Goal: Obtain resource: Download file/media

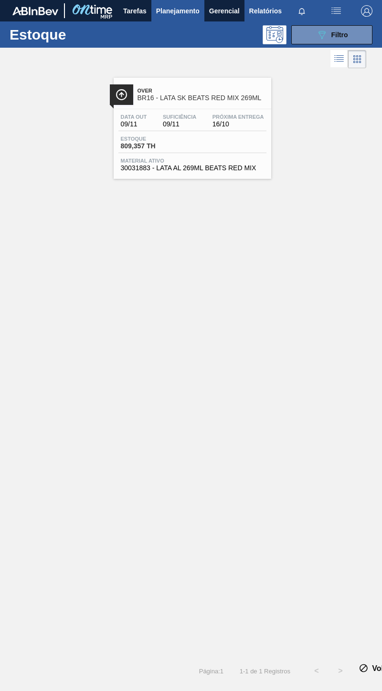
click at [260, 13] on span "Relatórios" at bounding box center [265, 10] width 32 height 11
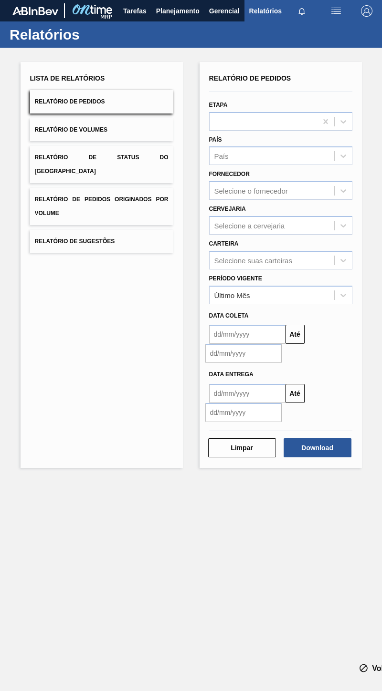
click at [241, 249] on div "Carteira Selecione suas carteiras" at bounding box center [280, 253] width 143 height 32
click at [248, 266] on div "Selecione suas carteiras" at bounding box center [271, 260] width 124 height 14
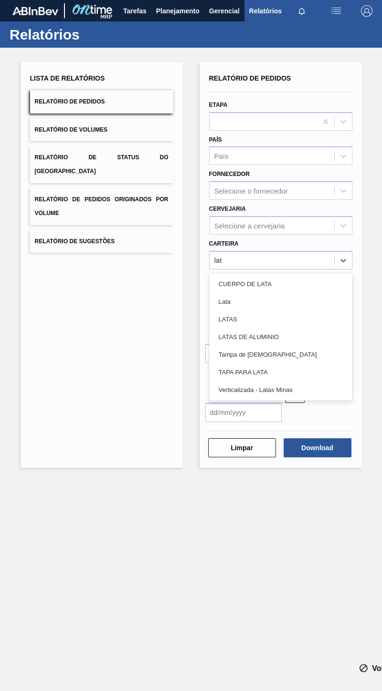
type input "lata"
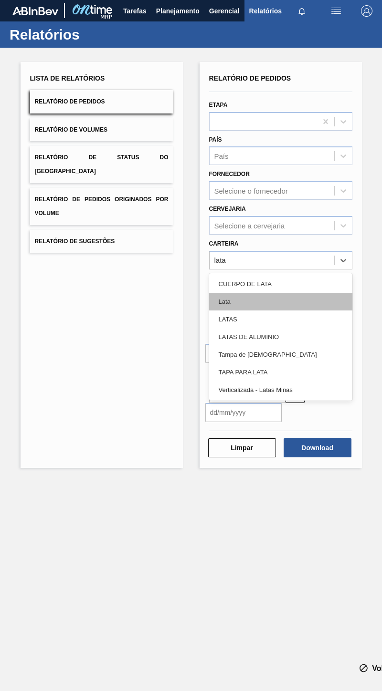
click at [256, 300] on div "Lata" at bounding box center [280, 302] width 143 height 18
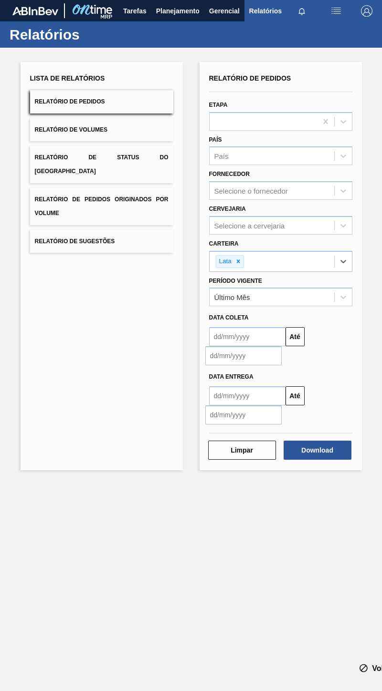
click at [224, 336] on input "text" at bounding box center [247, 336] width 76 height 19
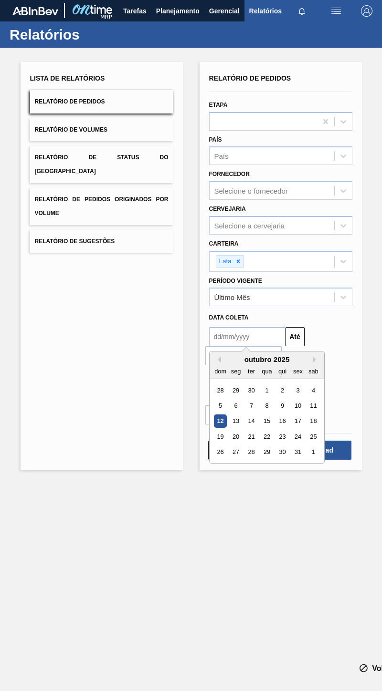
type input "0310205"
click at [336, 328] on div "0310205 Previous Month Next Month [DATE] dom seg ter qua qui sex sab 28 29 30 1…" at bounding box center [280, 345] width 151 height 41
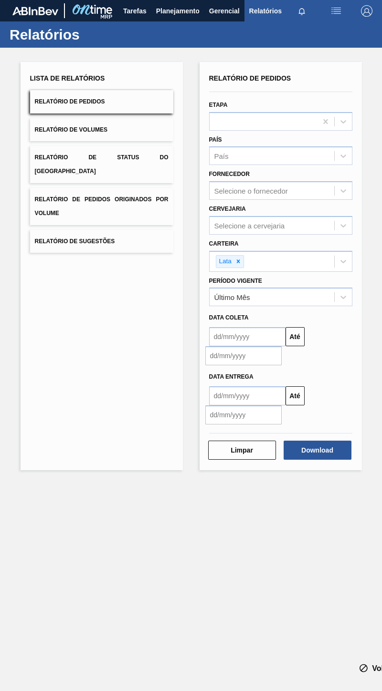
click at [336, 328] on div "Até" at bounding box center [280, 345] width 151 height 41
click at [255, 336] on input "text" at bounding box center [247, 336] width 76 height 19
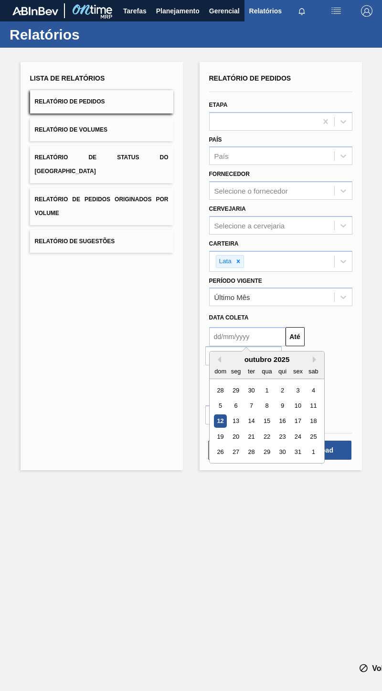
click at [296, 316] on div "Data coleta" at bounding box center [280, 318] width 151 height 14
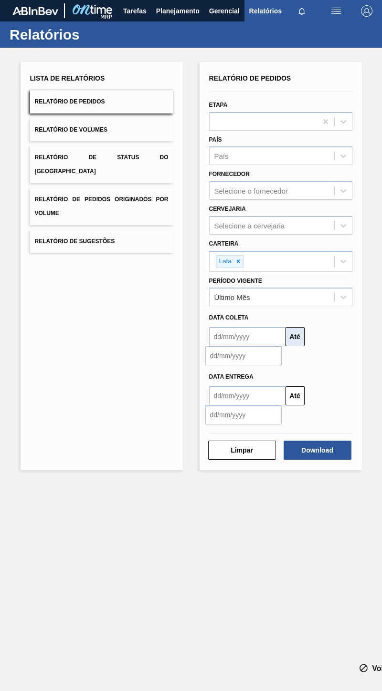
click at [294, 343] on button "Até" at bounding box center [294, 336] width 19 height 19
click at [265, 340] on input "text" at bounding box center [247, 336] width 76 height 19
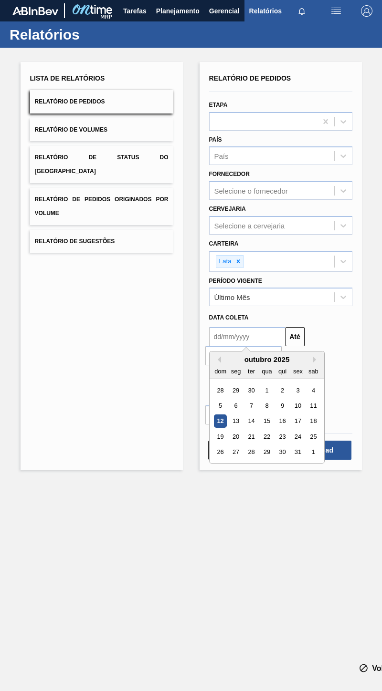
click at [220, 369] on div "dom" at bounding box center [220, 371] width 13 height 13
click at [291, 386] on div "3" at bounding box center [297, 390] width 13 height 13
type input "[DATE]"
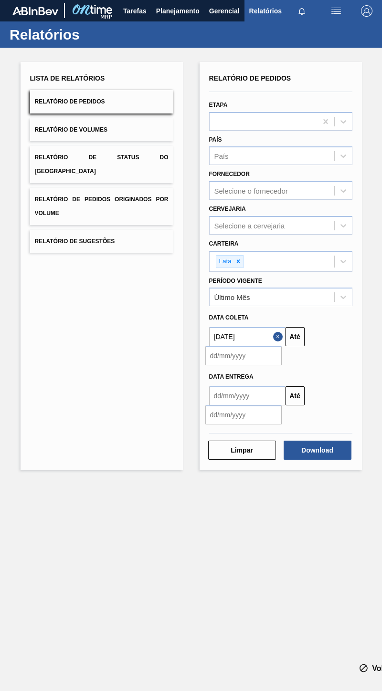
click at [259, 401] on input "text" at bounding box center [247, 395] width 76 height 19
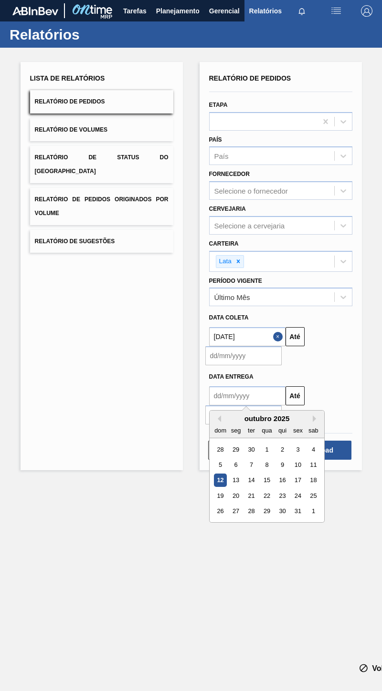
click at [218, 431] on div "dom" at bounding box center [220, 430] width 13 height 13
click at [298, 512] on div "31" at bounding box center [297, 511] width 13 height 13
type input "[DATE]"
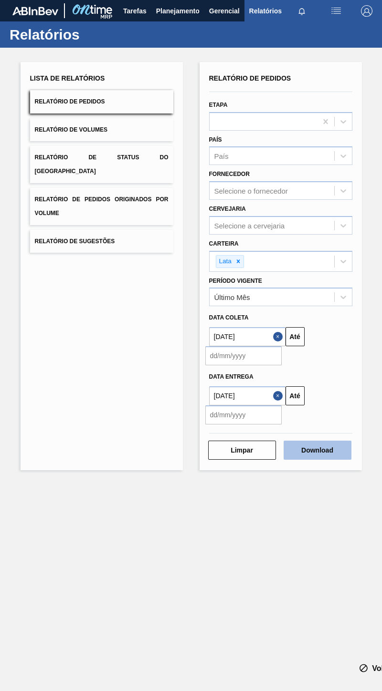
click at [304, 457] on button "Download" at bounding box center [317, 450] width 68 height 19
click at [269, 195] on div "Selecione o fornecedor" at bounding box center [271, 191] width 124 height 14
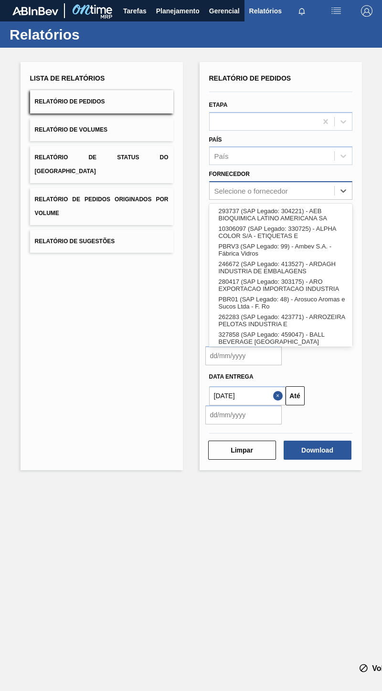
click at [269, 195] on div "Selecione o fornecedor" at bounding box center [271, 191] width 124 height 14
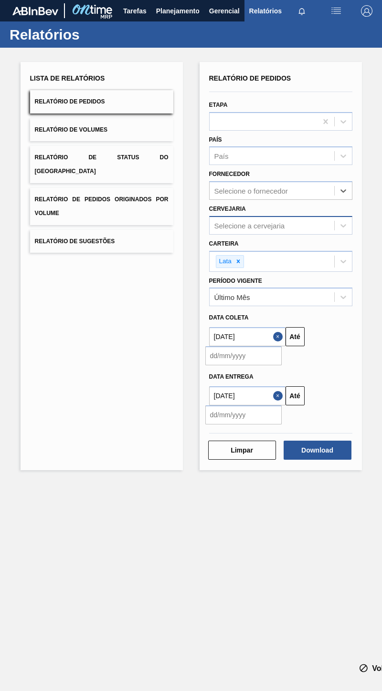
click at [256, 223] on div "Selecione a cervejaria" at bounding box center [249, 225] width 71 height 8
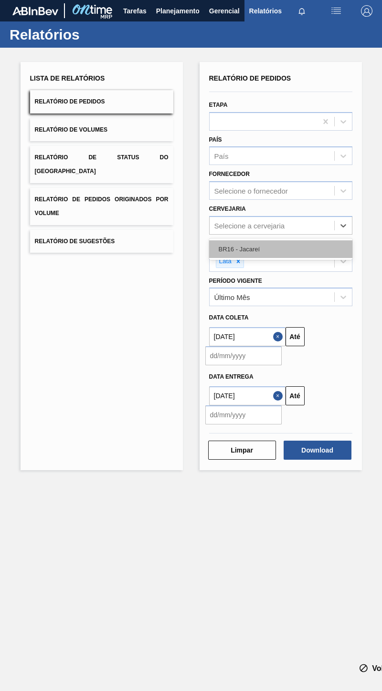
click at [248, 252] on div "BR16 - Jacareí" at bounding box center [280, 249] width 143 height 18
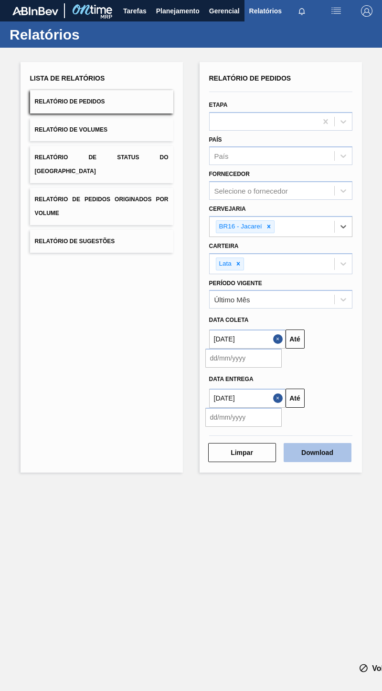
click at [312, 451] on button "Download" at bounding box center [317, 452] width 68 height 19
click at [159, 100] on button "Relatório de Pedidos" at bounding box center [101, 101] width 143 height 23
click at [308, 447] on button "Download" at bounding box center [317, 452] width 68 height 19
click at [264, 355] on input "text" at bounding box center [243, 358] width 76 height 19
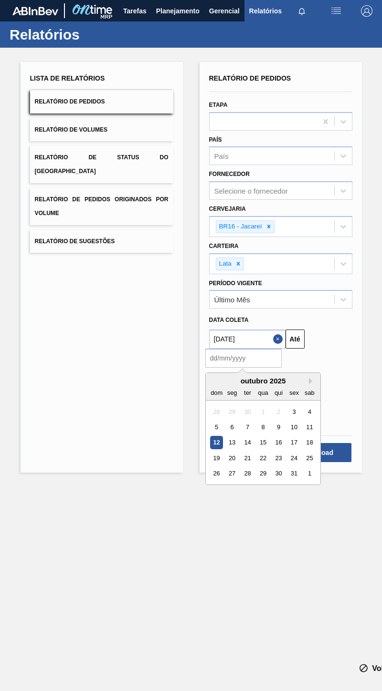
click at [215, 443] on div "12" at bounding box center [216, 442] width 13 height 13
type input "[DATE]"
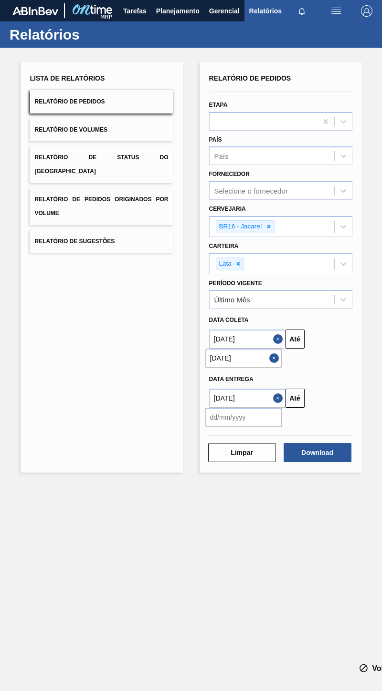
click at [270, 361] on button "Close" at bounding box center [275, 358] width 12 height 19
click at [276, 352] on input "text" at bounding box center [243, 358] width 76 height 19
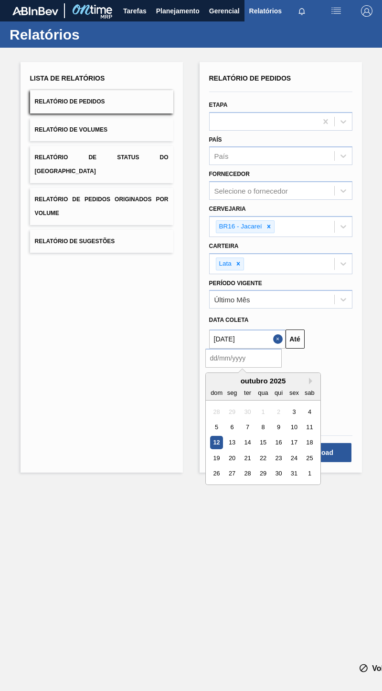
click at [228, 355] on input "text" at bounding box center [243, 358] width 76 height 19
click at [134, 384] on div "Lista de Relatórios Relatório de Pedidos Relatório de Volumes Relatório de Stat…" at bounding box center [102, 267] width 162 height 411
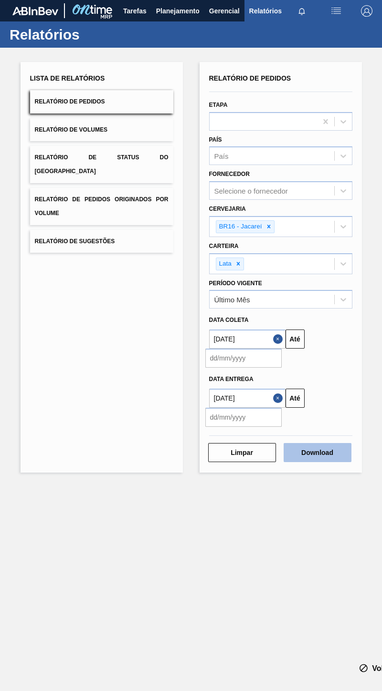
click at [290, 451] on button "Download" at bounding box center [317, 452] width 68 height 19
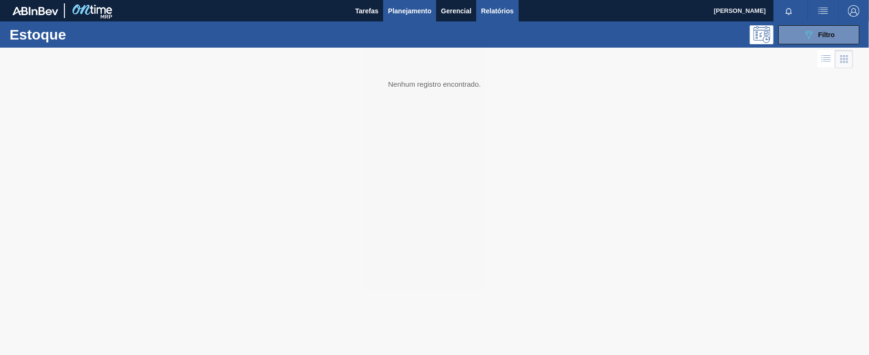
click at [497, 2] on button "Relatórios" at bounding box center [497, 10] width 42 height 21
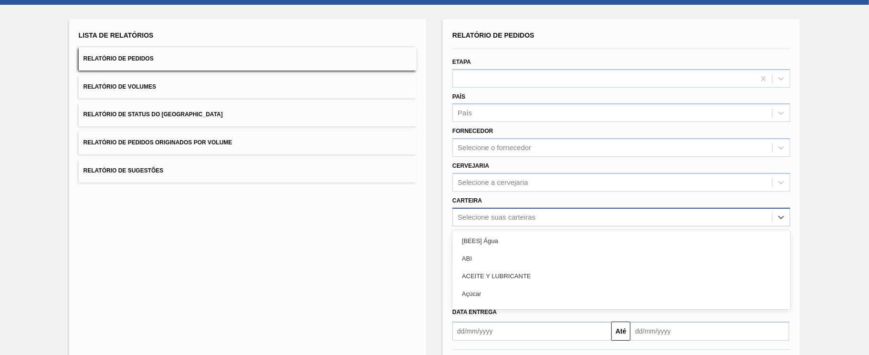
click at [488, 227] on div "option ACEITE Y LUBRICANTE focused, 3 of 101. 101 results available. Use Up and…" at bounding box center [621, 217] width 338 height 19
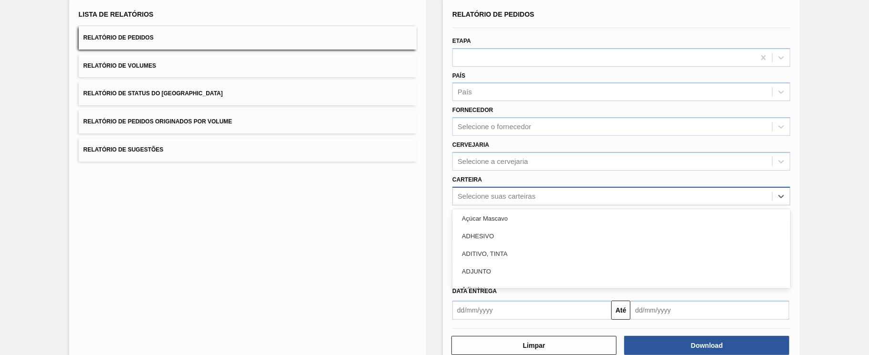
scroll to position [96, 0]
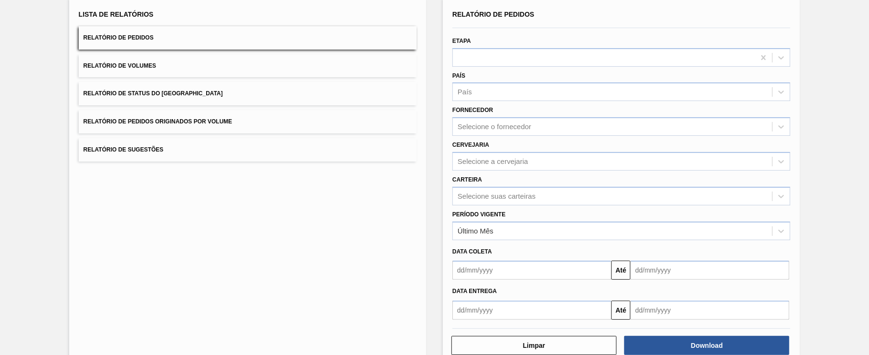
click at [376, 256] on div "Lista de Relatórios Relatório de Pedidos Relatório de Volumes Relatório de Stat…" at bounding box center [247, 182] width 357 height 368
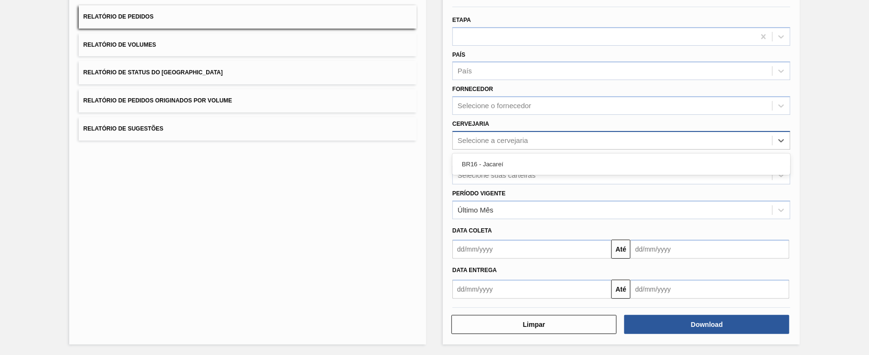
click at [495, 142] on div "Selecione a cervejaria" at bounding box center [492, 140] width 71 height 8
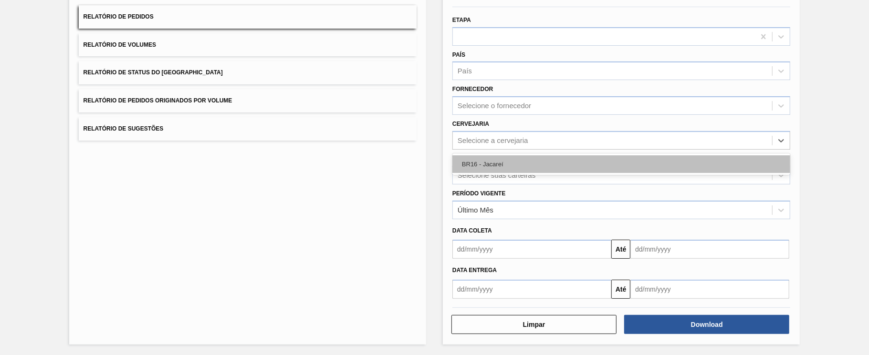
click at [491, 159] on div "BR16 - Jacareí" at bounding box center [621, 164] width 338 height 18
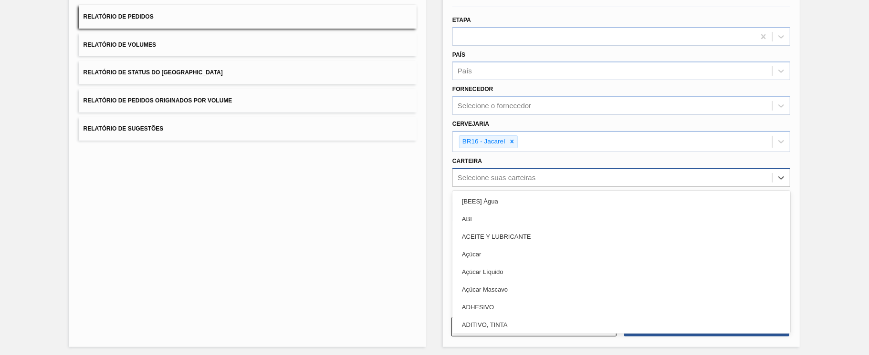
click at [491, 174] on div "Selecione suas carteiras" at bounding box center [496, 178] width 78 height 8
type input "lata"
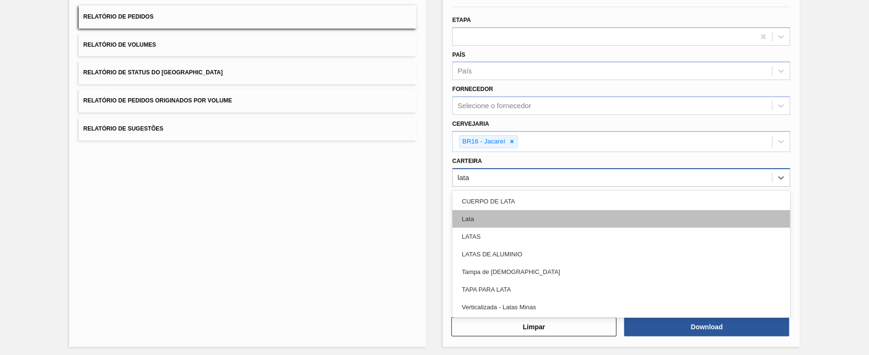
click at [511, 217] on div "Lata" at bounding box center [621, 219] width 338 height 18
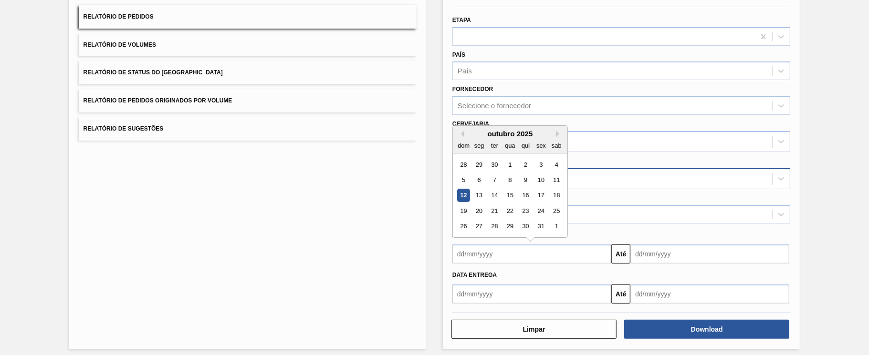
click at [516, 253] on input "text" at bounding box center [531, 254] width 159 height 19
click at [500, 138] on div "dom seg ter qua qui sex sab" at bounding box center [510, 145] width 114 height 15
click at [543, 170] on div "3" at bounding box center [540, 164] width 13 height 13
type input "[DATE]"
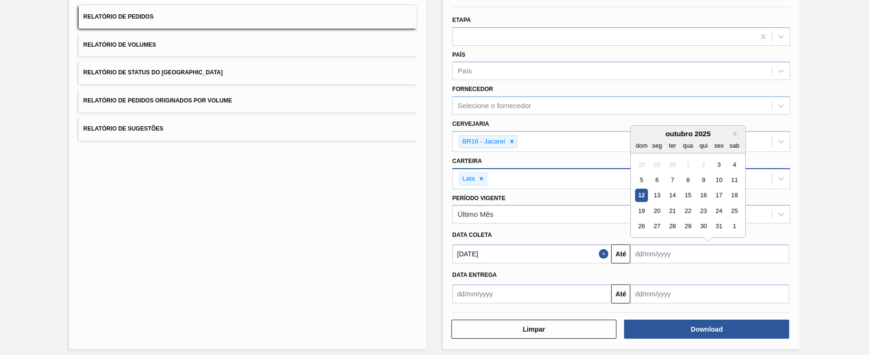
click at [653, 248] on input "text" at bounding box center [709, 254] width 159 height 19
click at [673, 224] on div "28" at bounding box center [672, 226] width 13 height 13
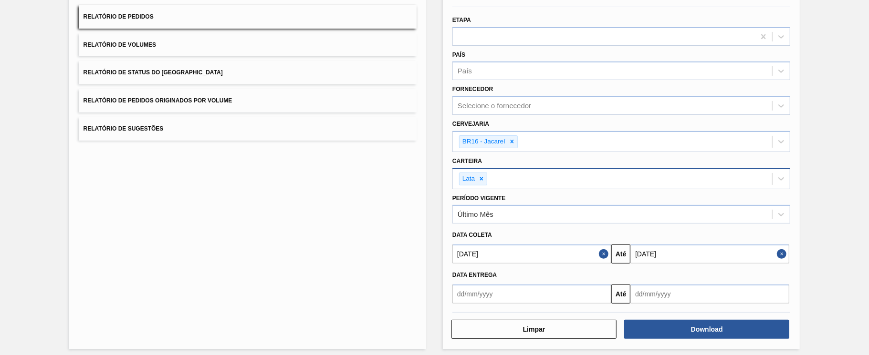
click at [714, 256] on input "28/10/2025" at bounding box center [709, 254] width 159 height 19
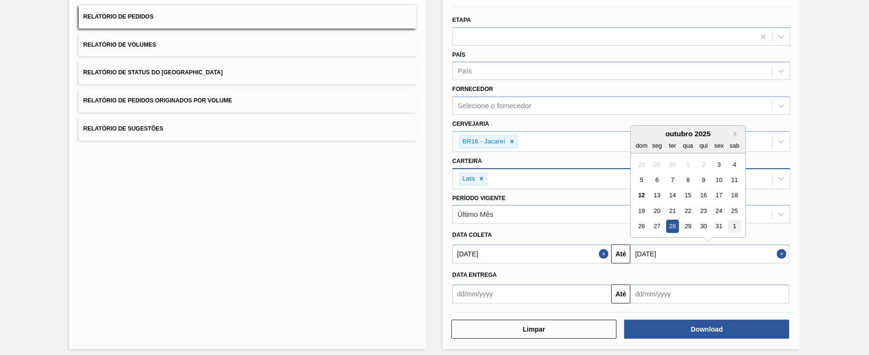
click at [732, 228] on div "1" at bounding box center [734, 226] width 13 height 13
type input "01/11/2025"
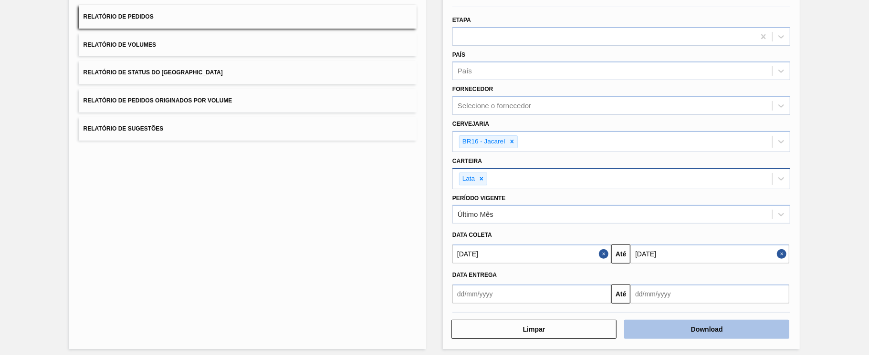
drag, startPoint x: 683, startPoint y: 317, endPoint x: 677, endPoint y: 327, distance: 11.1
click at [677, 327] on div "Limpar Download" at bounding box center [620, 328] width 345 height 23
click at [677, 327] on button "Download" at bounding box center [706, 329] width 165 height 19
